Goal: Transaction & Acquisition: Obtain resource

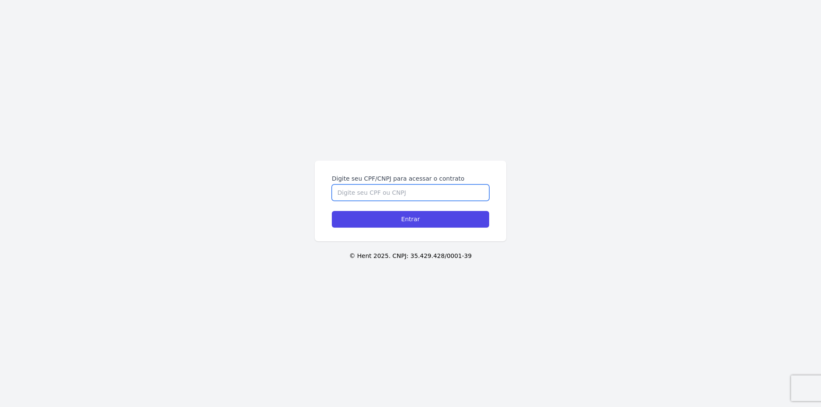
click at [380, 194] on input "Digite seu CPF/CNPJ para acessar o contrato" at bounding box center [410, 193] width 157 height 16
type input "07806386890"
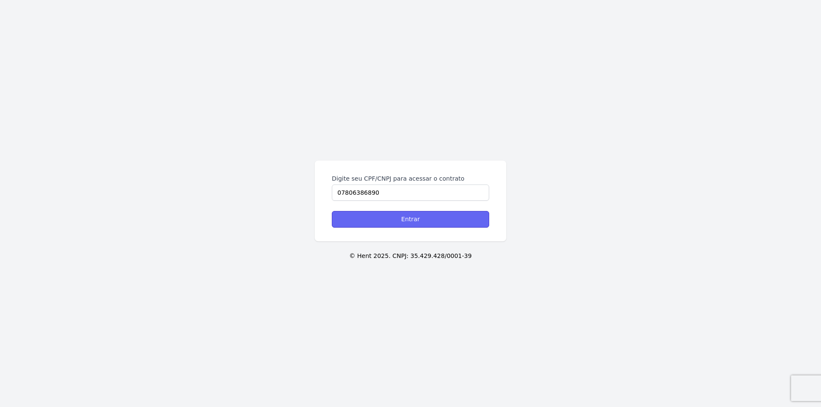
click at [407, 224] on input "Entrar" at bounding box center [410, 219] width 157 height 17
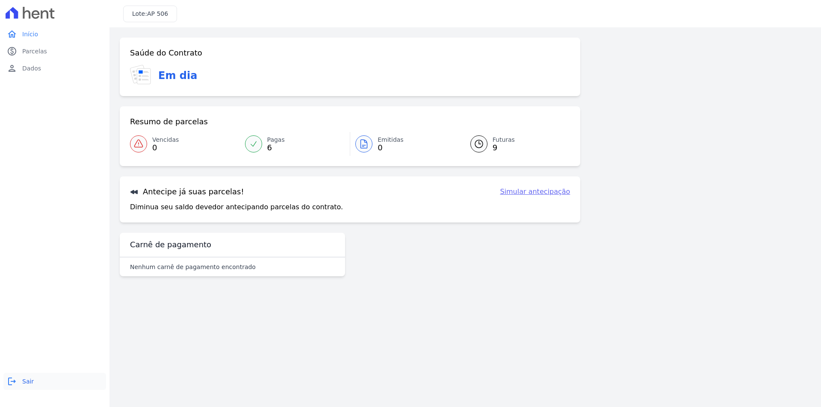
click at [23, 383] on span "Sair" at bounding box center [28, 381] width 12 height 9
